Goal: Register for event/course

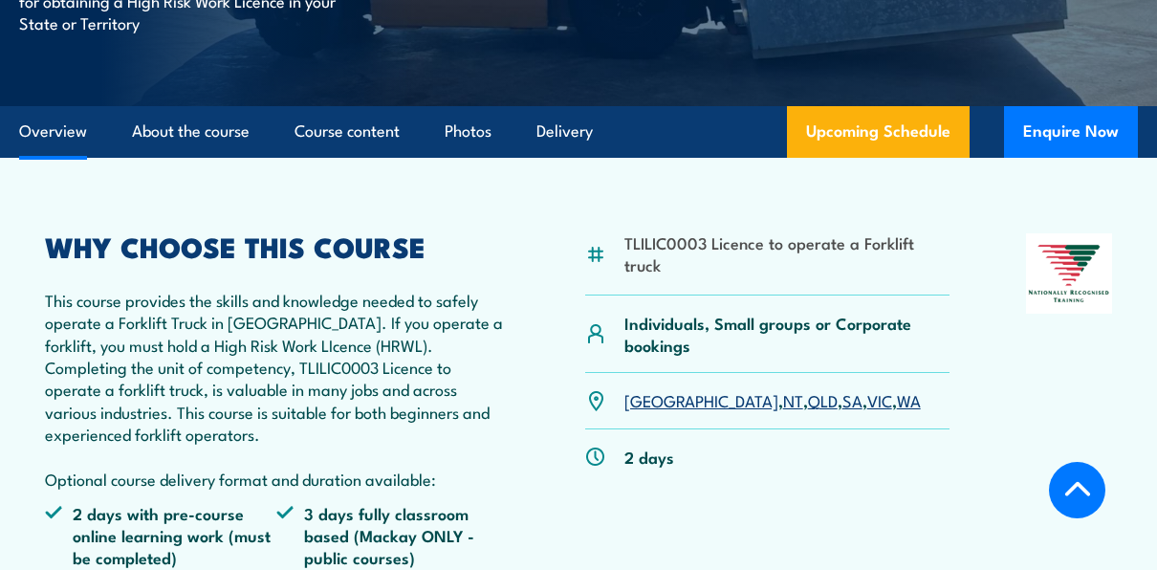
scroll to position [483, 0]
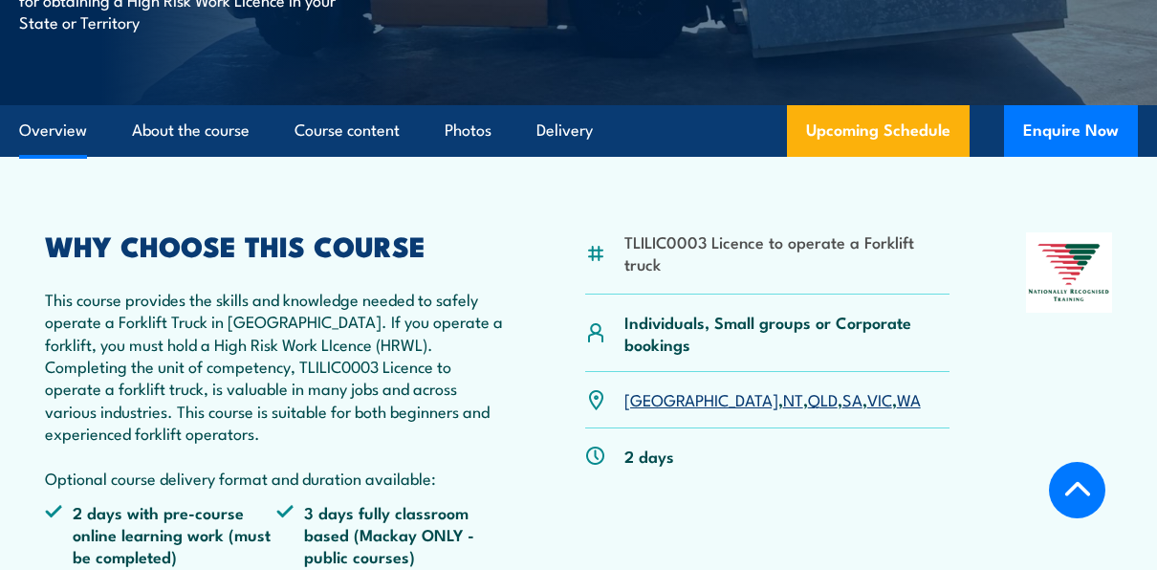
click at [808, 399] on link "QLD" at bounding box center [823, 398] width 30 height 23
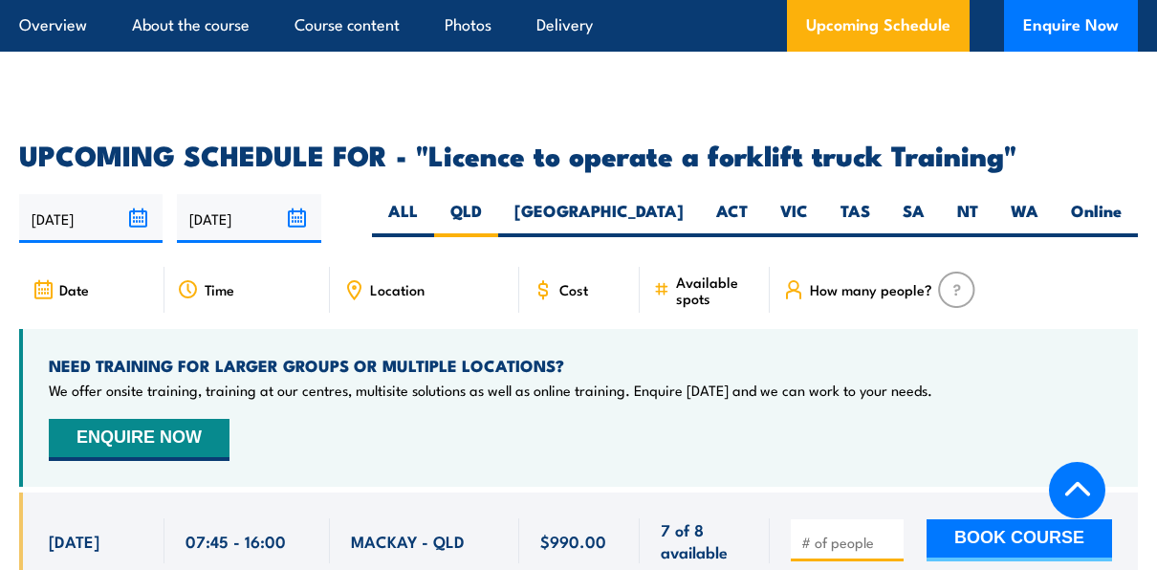
scroll to position [3103, 0]
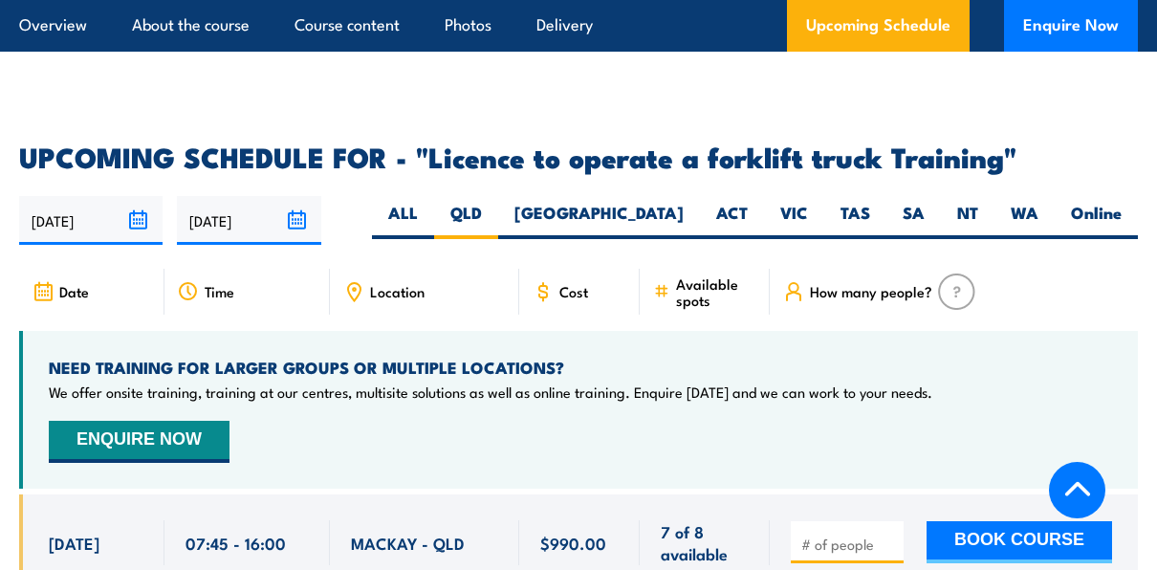
click at [418, 283] on span "Location" at bounding box center [397, 291] width 55 height 16
click at [401, 283] on span "Location" at bounding box center [397, 291] width 55 height 16
click at [1089, 202] on label "Online" at bounding box center [1096, 220] width 83 height 37
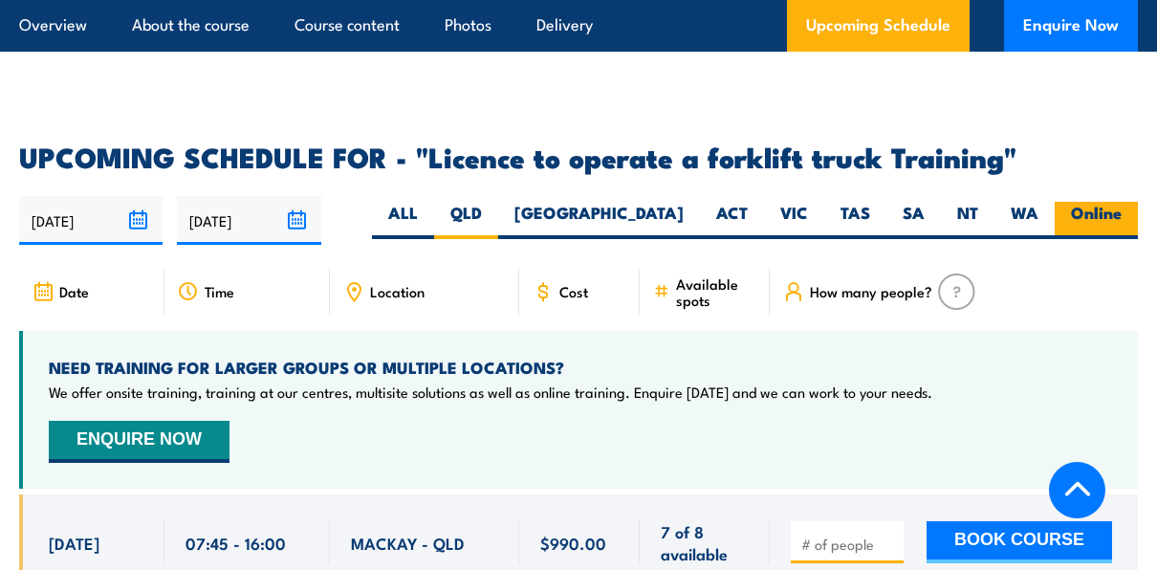
click at [1122, 202] on input "Online" at bounding box center [1128, 208] width 12 height 12
radio input "true"
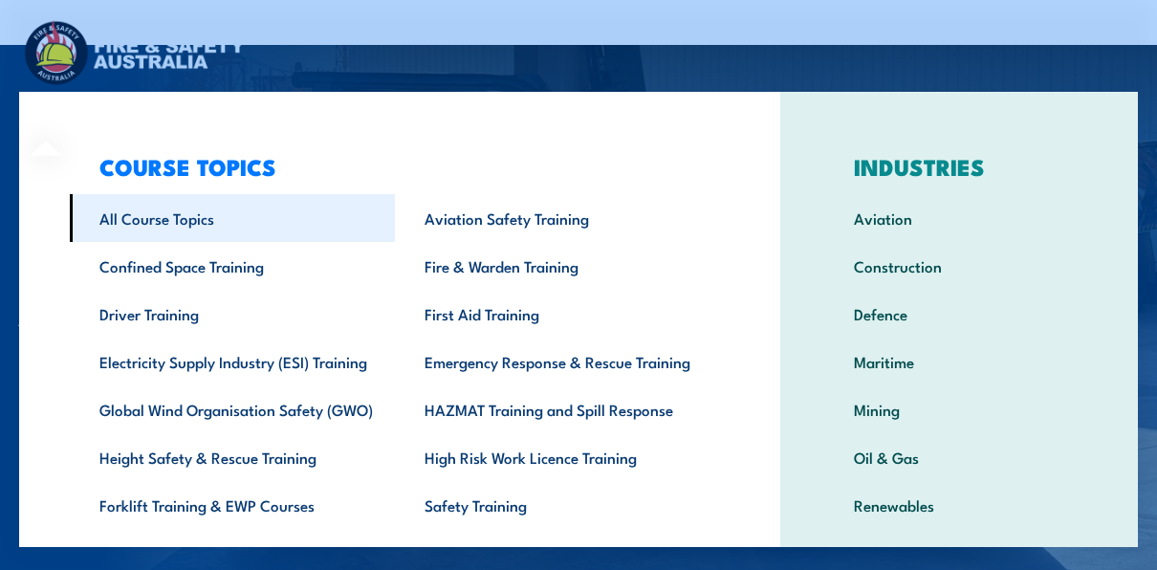
click at [130, 216] on link "All Course Topics" at bounding box center [232, 218] width 325 height 48
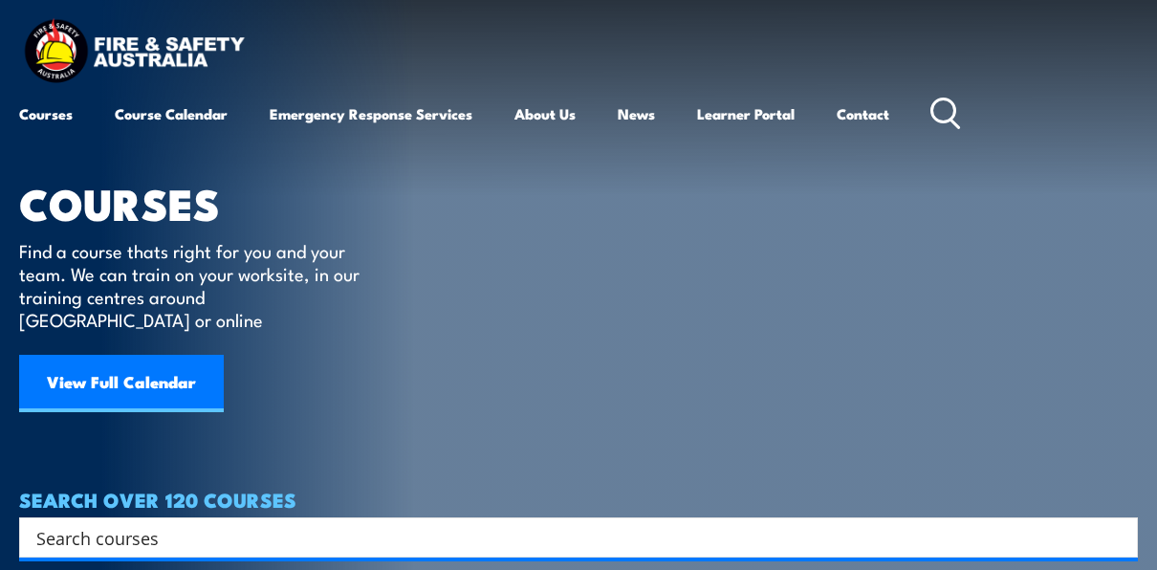
click at [56, 54] on img at bounding box center [134, 53] width 230 height 76
